Goal: Information Seeking & Learning: Learn about a topic

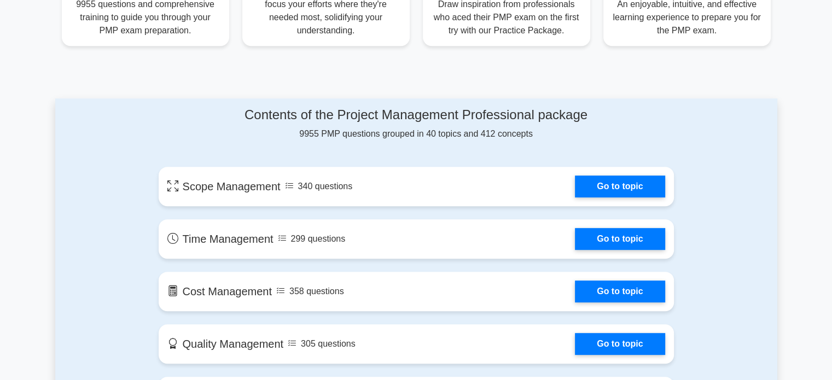
scroll to position [512, 0]
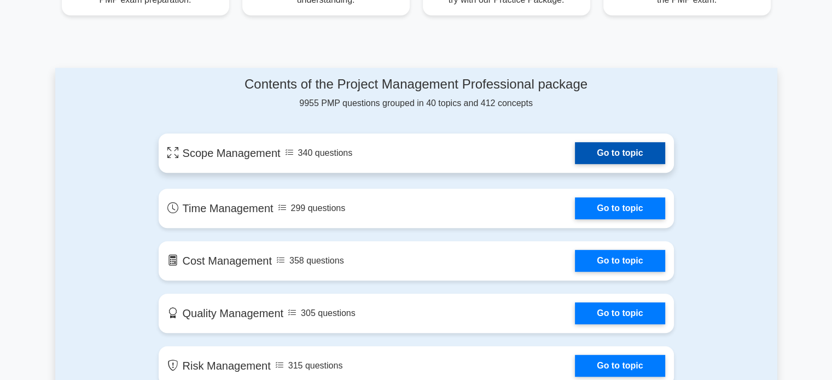
click at [608, 154] on link "Go to topic" at bounding box center [620, 153] width 90 height 22
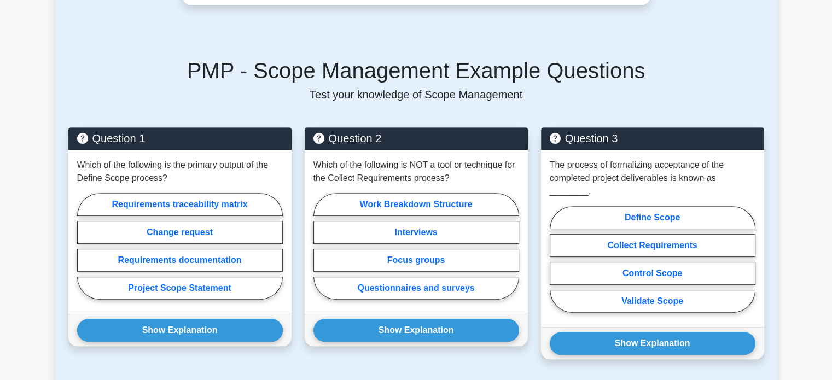
scroll to position [434, 0]
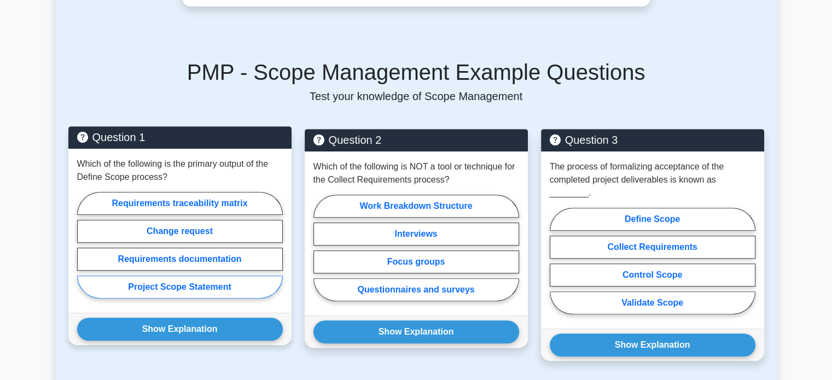
click at [206, 276] on label "Project Scope Statement" at bounding box center [180, 287] width 206 height 23
click at [84, 252] on input "Project Scope Statement" at bounding box center [80, 248] width 7 height 7
radio input "true"
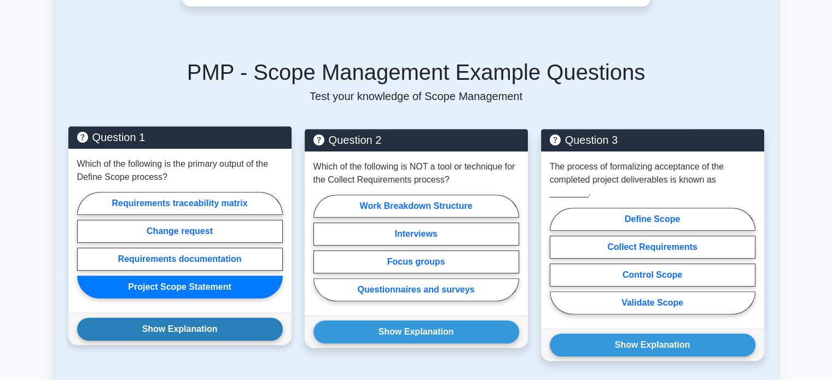
click at [221, 318] on button "Show Explanation" at bounding box center [180, 329] width 206 height 23
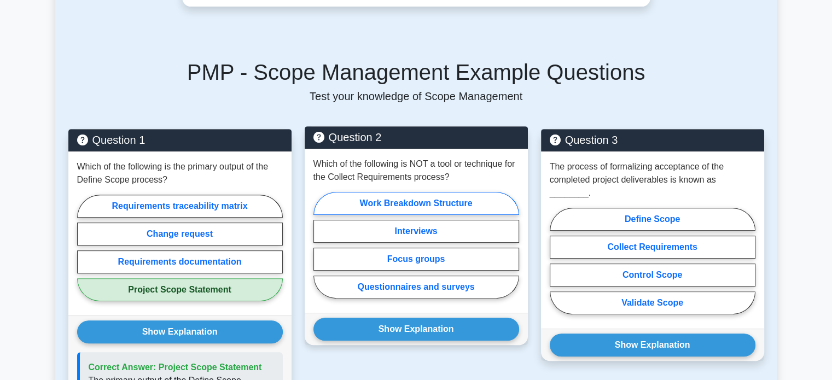
click at [480, 192] on label "Work Breakdown Structure" at bounding box center [417, 203] width 206 height 23
click at [321, 245] on input "Work Breakdown Structure" at bounding box center [317, 248] width 7 height 7
radio input "true"
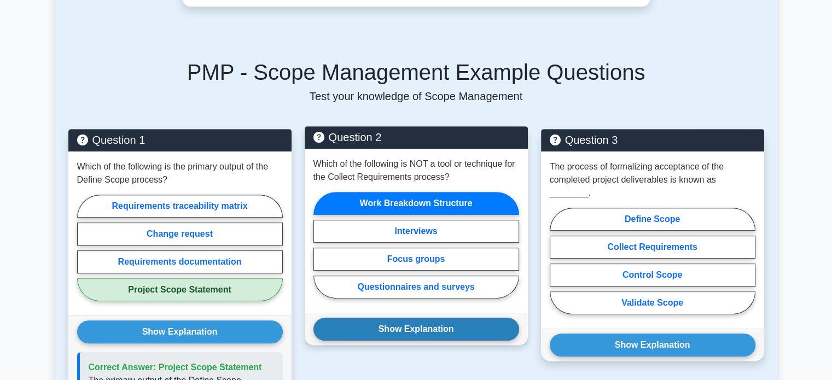
click at [445, 321] on button "Show Explanation" at bounding box center [417, 329] width 206 height 23
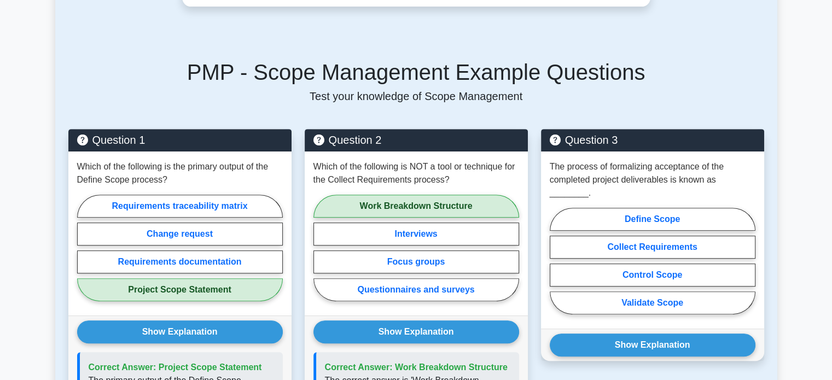
click at [832, 148] on main "Back to Project Management Professional (PMP) Test Flashcards Scope Management …" at bounding box center [416, 362] width 832 height 1523
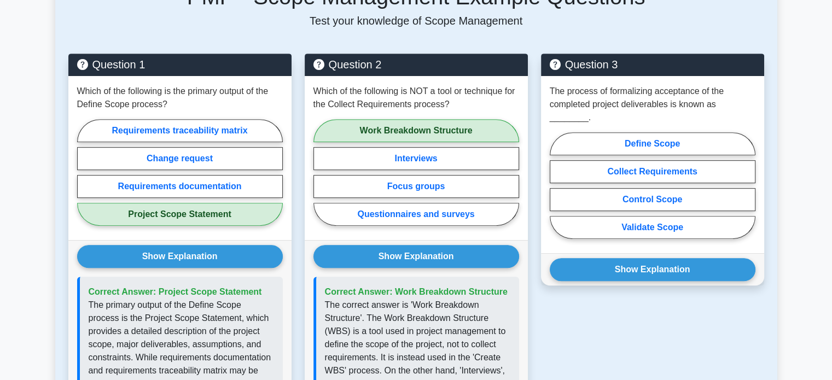
scroll to position [565, 0]
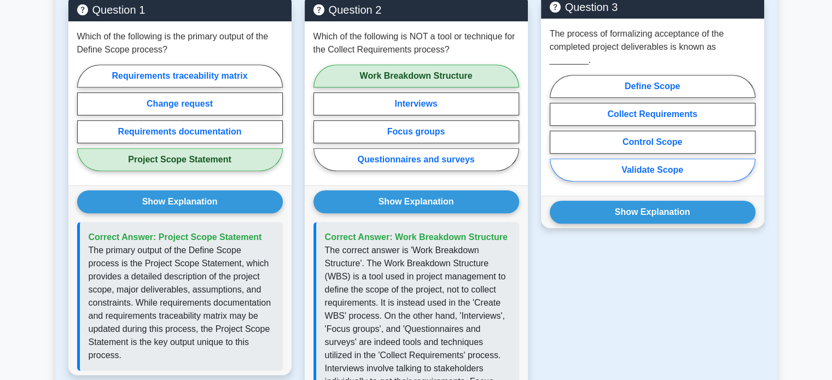
click at [712, 159] on label "Validate Scope" at bounding box center [653, 170] width 206 height 23
click at [557, 135] on input "Validate Scope" at bounding box center [553, 131] width 7 height 7
radio input "true"
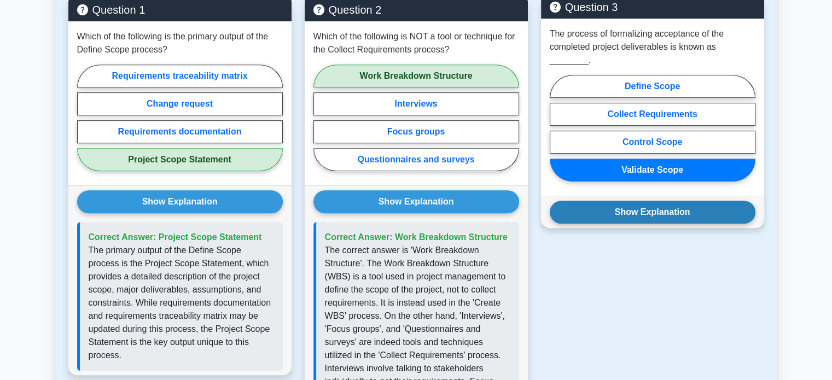
click at [709, 201] on button "Show Explanation" at bounding box center [653, 212] width 206 height 23
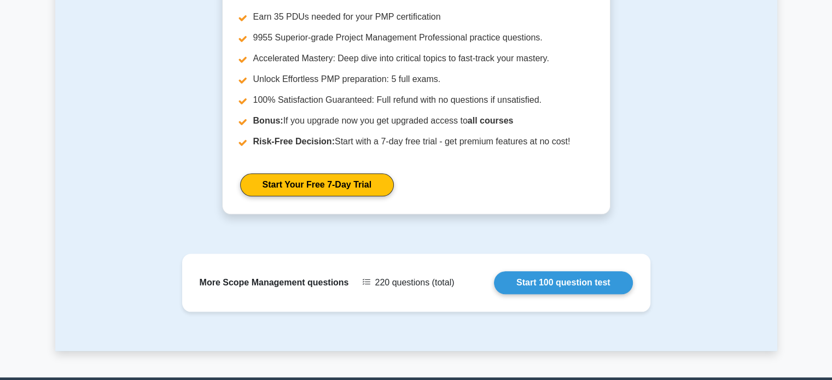
scroll to position [1203, 0]
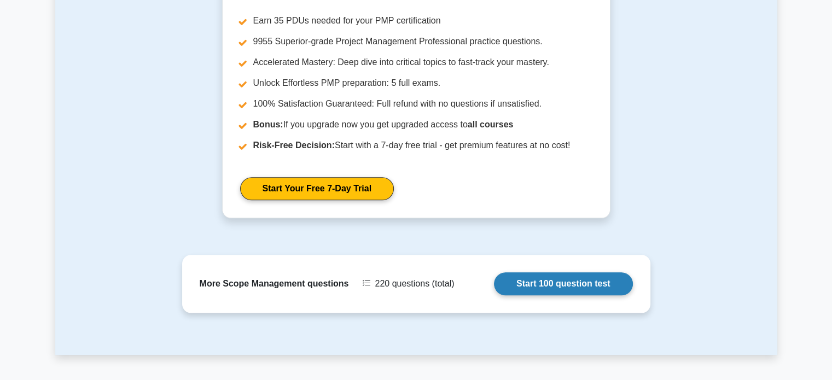
click at [606, 272] on link "Start 100 question test" at bounding box center [563, 283] width 139 height 23
